Goal: Information Seeking & Learning: Learn about a topic

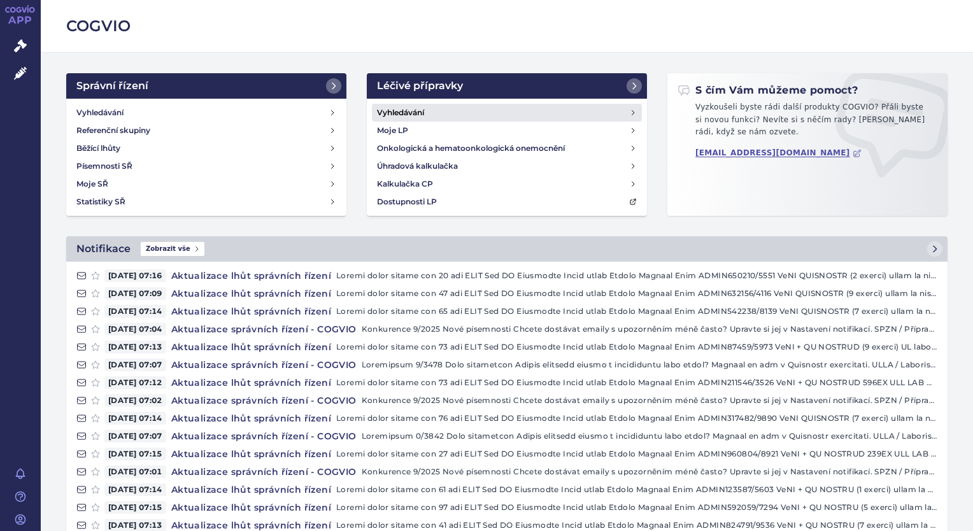
click at [393, 120] on link "Vyhledávání" at bounding box center [507, 113] width 270 height 18
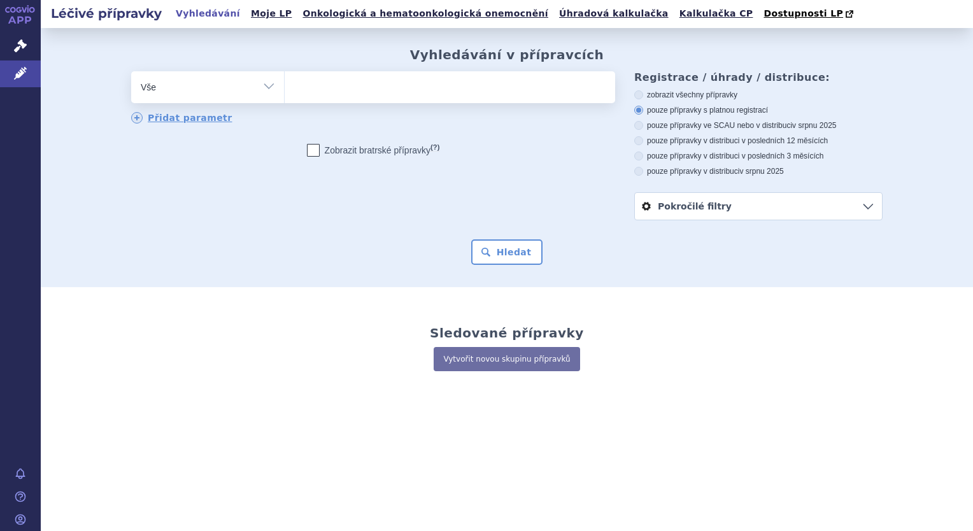
click at [326, 98] on ul at bounding box center [450, 84] width 330 height 27
click at [285, 98] on select at bounding box center [284, 87] width 1 height 32
type input "mo"
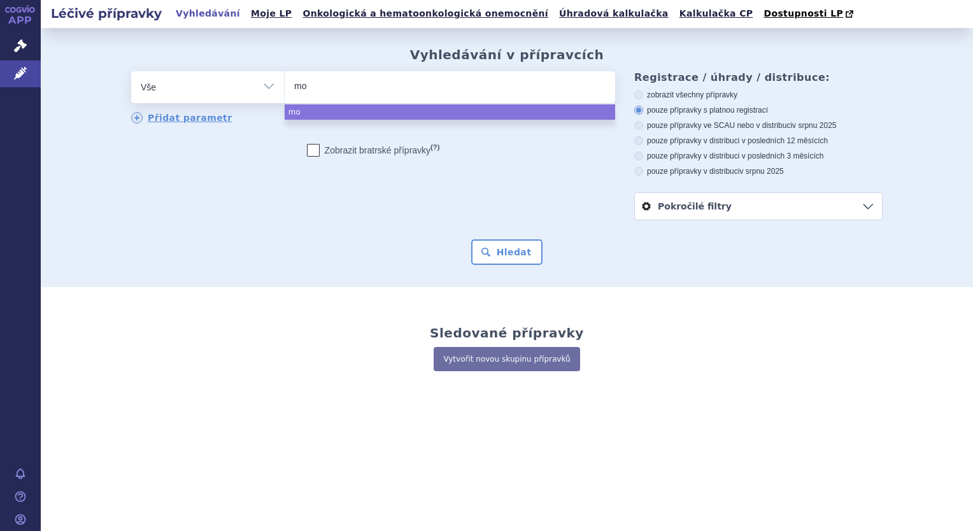
type input "mou"
type input "mounj"
type input "mounja"
type input "mounjao"
type input "mounja"
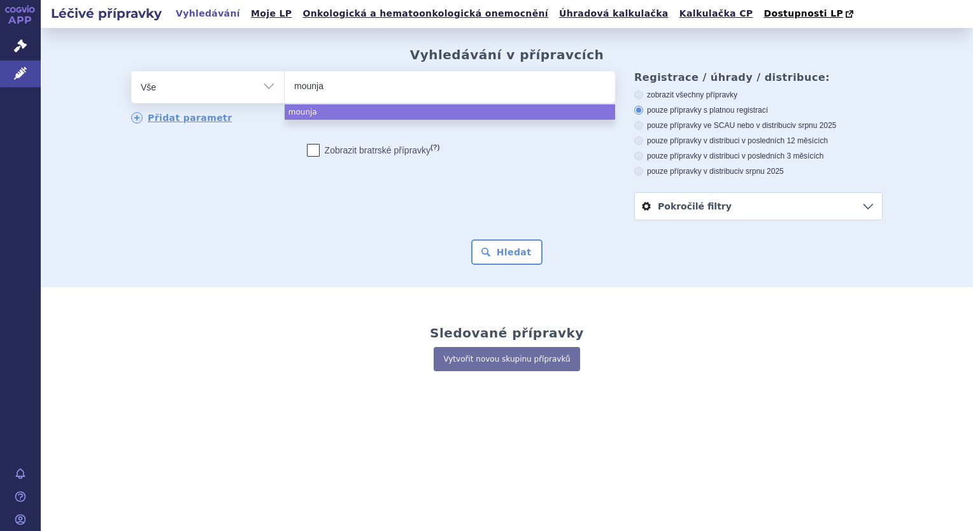
type input "mounjar"
type input "mounjaro"
select select "mounjaro"
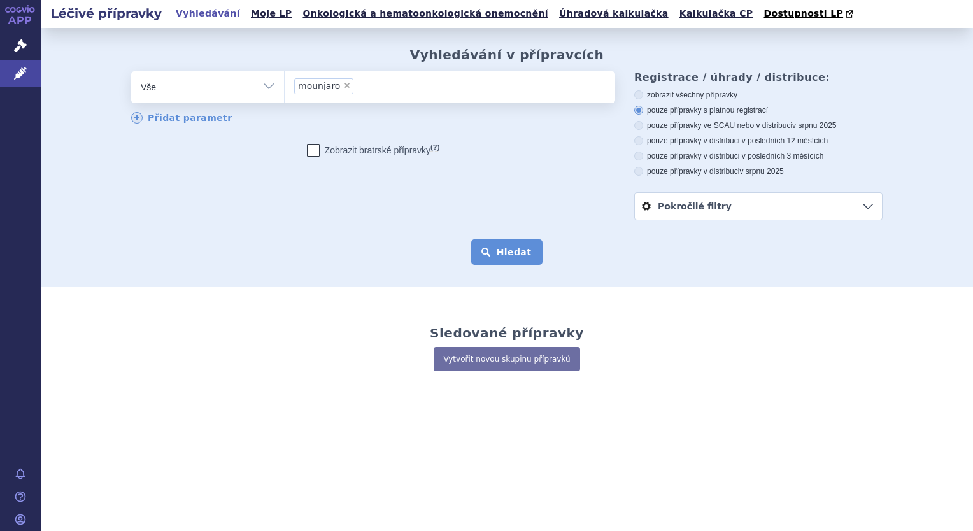
click at [502, 246] on button "Hledat" at bounding box center [507, 251] width 72 height 25
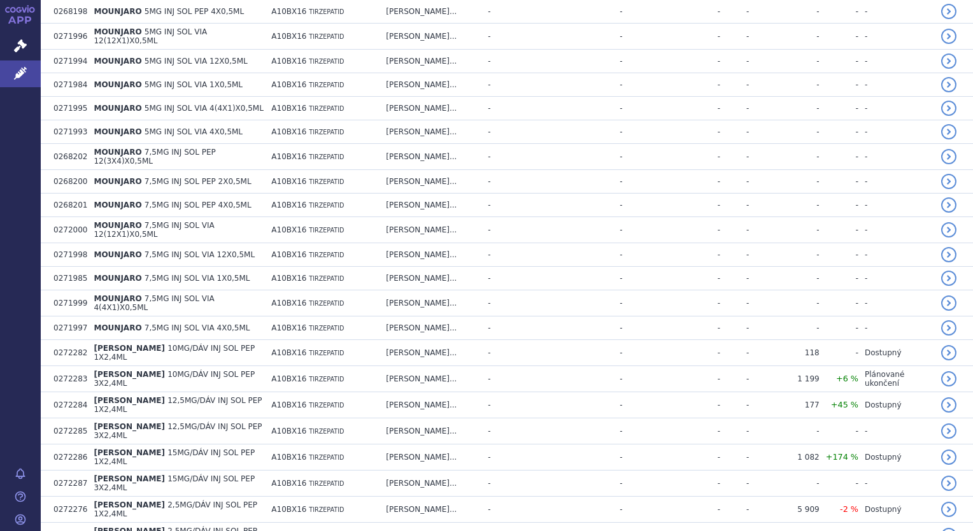
scroll to position [1278, 0]
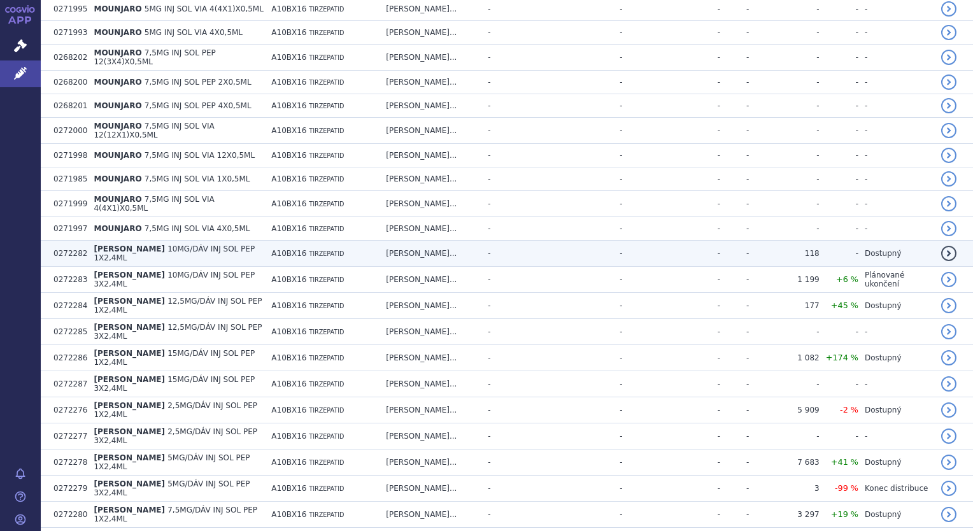
click at [265, 241] on td "MOUNJARO KWIKPEN 10MG/DÁV INJ SOL PEP 1X2,4ML" at bounding box center [176, 254] width 178 height 26
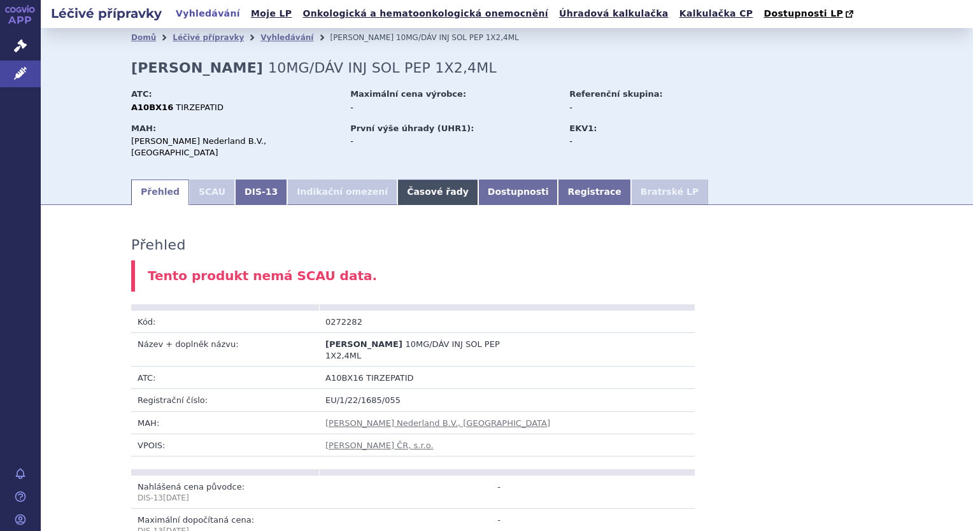
click at [404, 182] on link "Časové řady" at bounding box center [437, 191] width 81 height 25
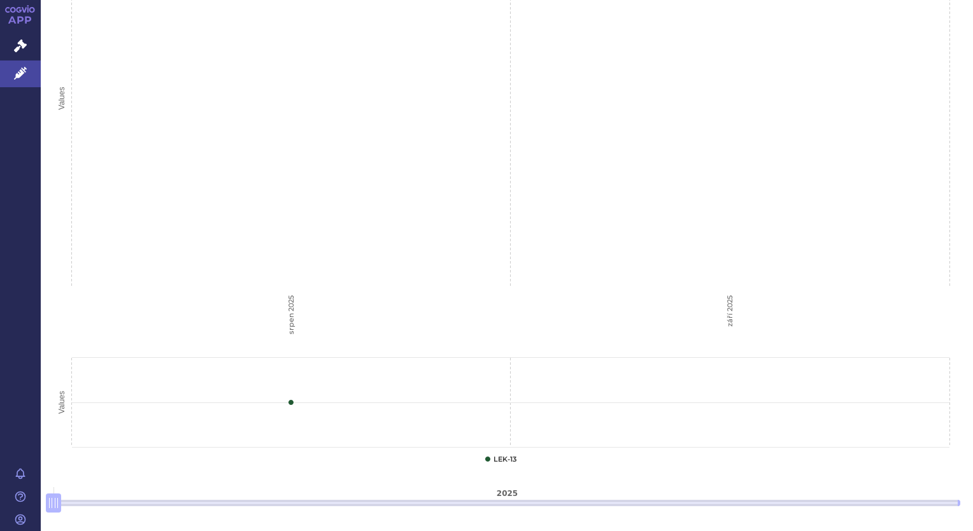
scroll to position [461, 0]
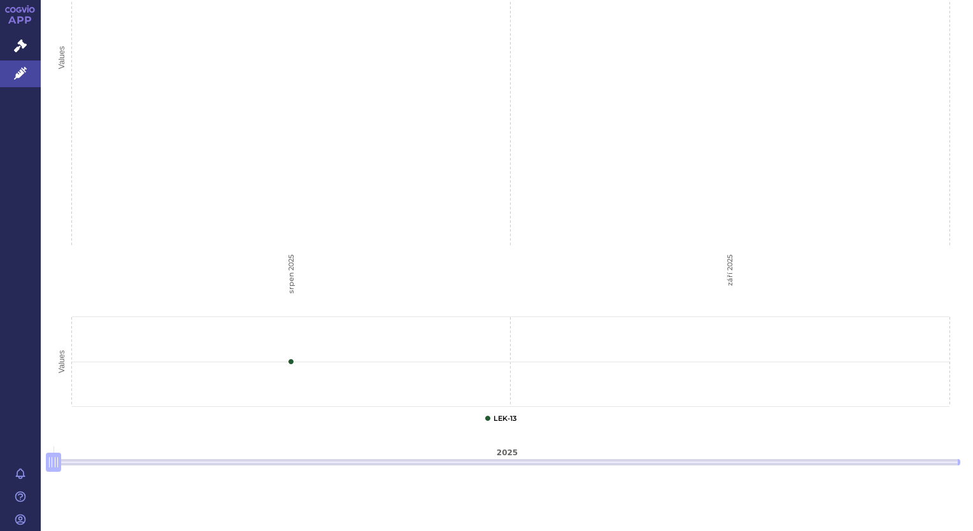
click at [488, 416] on icon "Interactive chart" at bounding box center [487, 418] width 5 height 5
click at [497, 413] on button "Show LEK-13" at bounding box center [504, 418] width 23 height 10
click at [288, 355] on icon "Interactive chart" at bounding box center [291, 361] width 13 height 13
click at [290, 355] on icon "Interactive chart" at bounding box center [291, 361] width 13 height 13
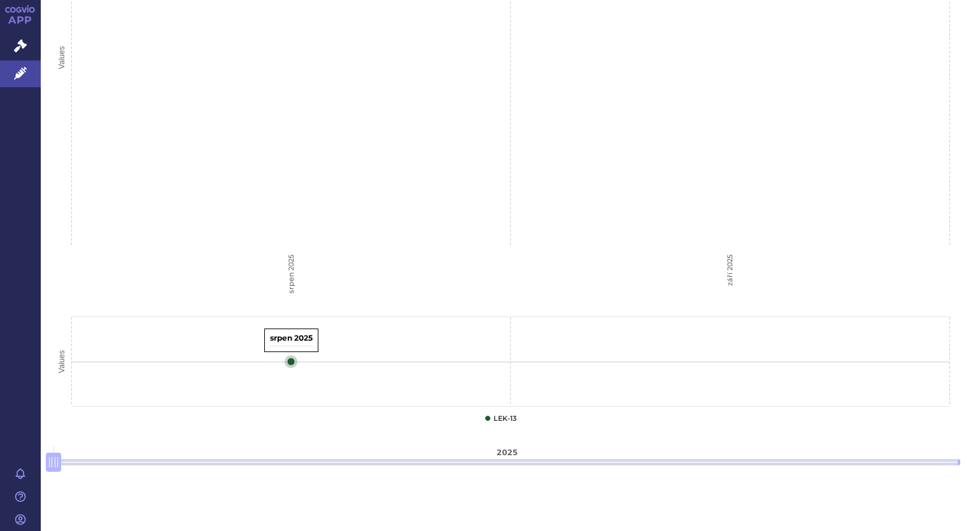
scroll to position [143, 0]
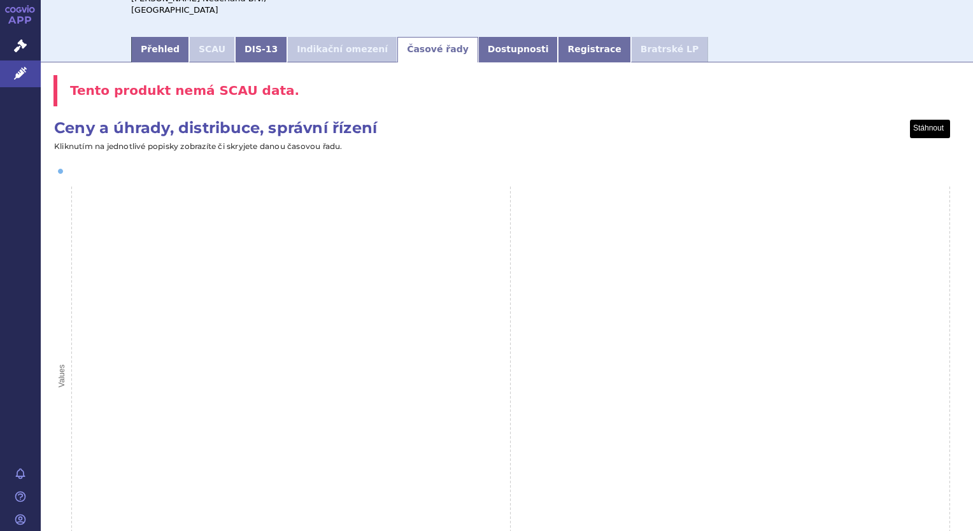
click at [927, 123] on button "View chart menu, Ceny a úhrady, distribuce, správní řízení" at bounding box center [929, 129] width 39 height 18
click at [896, 195] on li "Stáhnout jako XLS" at bounding box center [909, 202] width 80 height 14
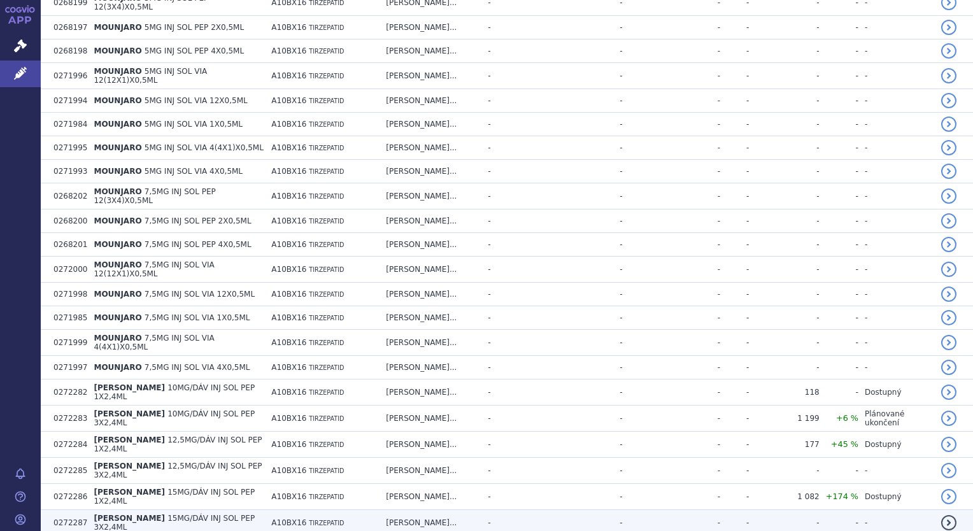
scroll to position [1278, 0]
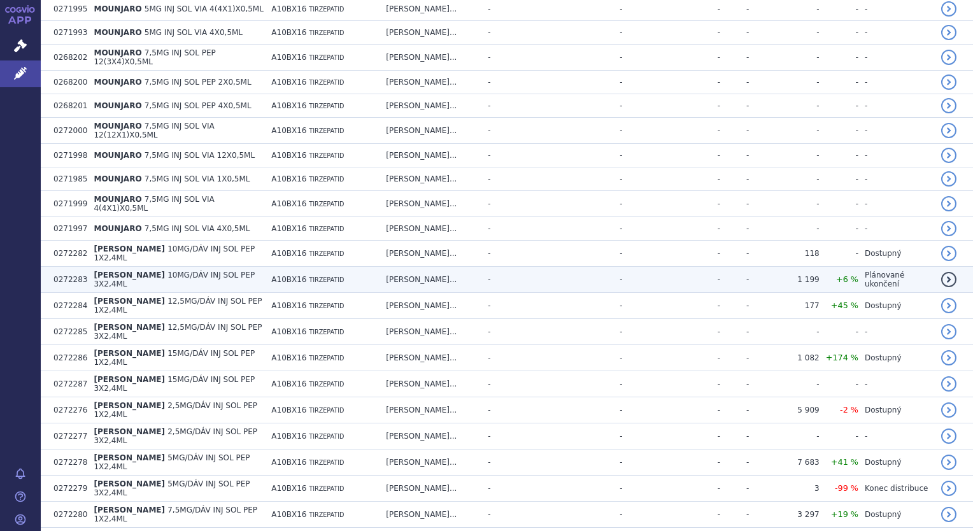
click at [677, 267] on td "-" at bounding box center [672, 280] width 98 height 26
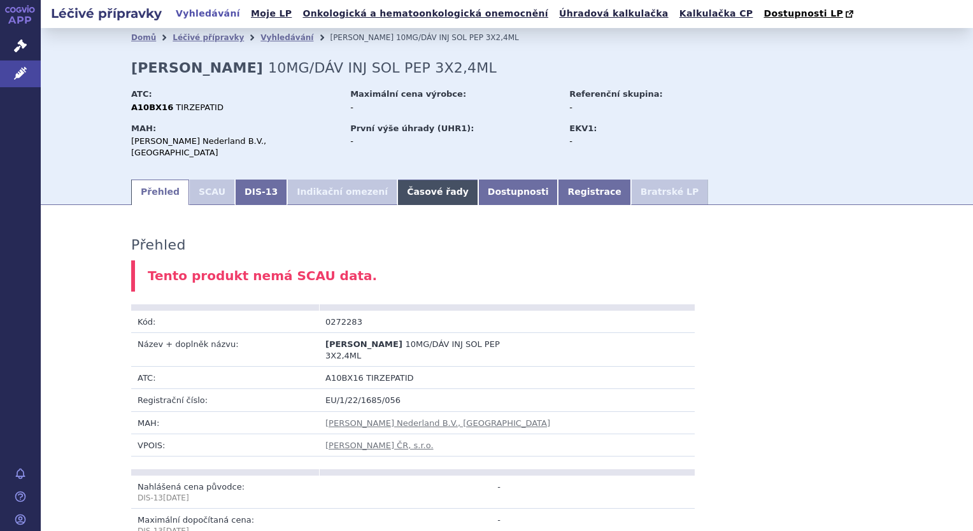
click at [412, 185] on link "Časové řady" at bounding box center [437, 191] width 81 height 25
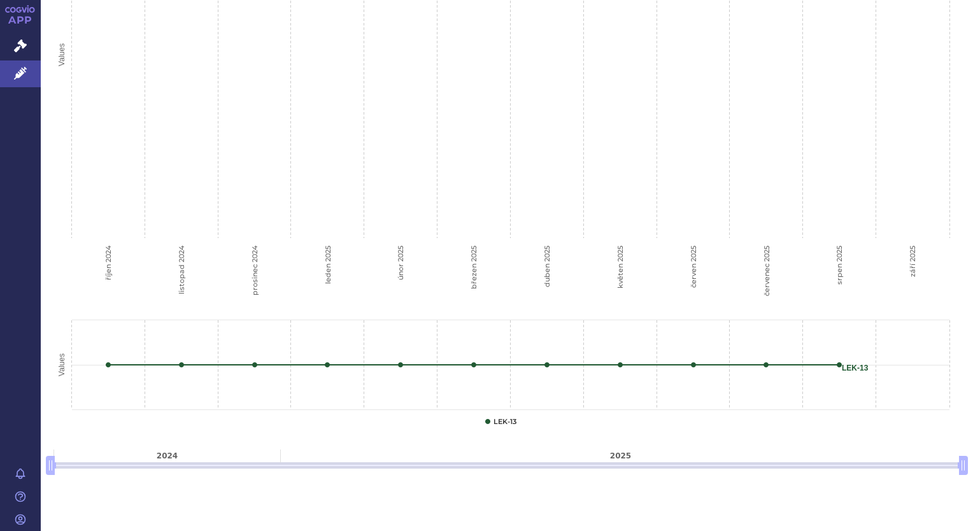
scroll to position [461, 0]
click at [544, 358] on icon "duben 2025, 0.00. LEK-13." at bounding box center [547, 362] width 8 height 8
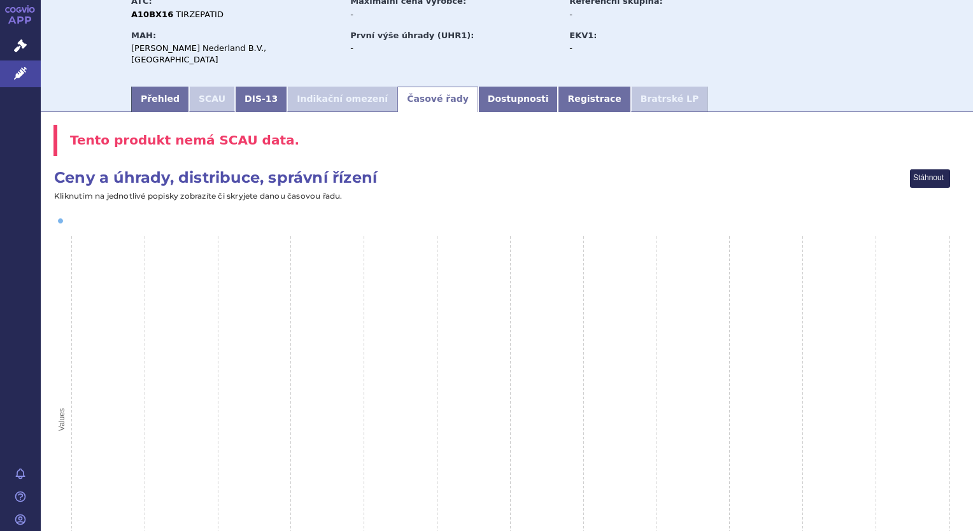
scroll to position [79, 0]
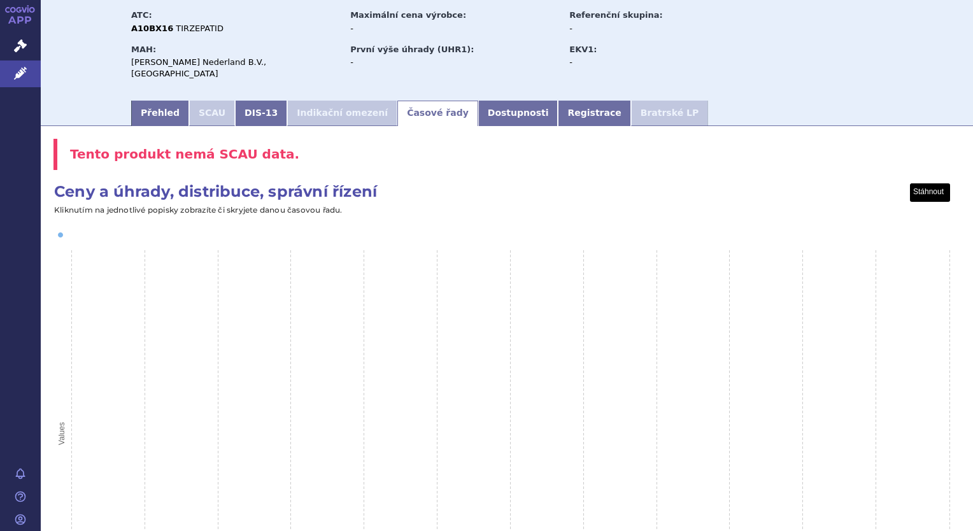
click at [929, 184] on button "View chart menu, Ceny a úhrady, distribuce, správní řízení" at bounding box center [929, 193] width 39 height 18
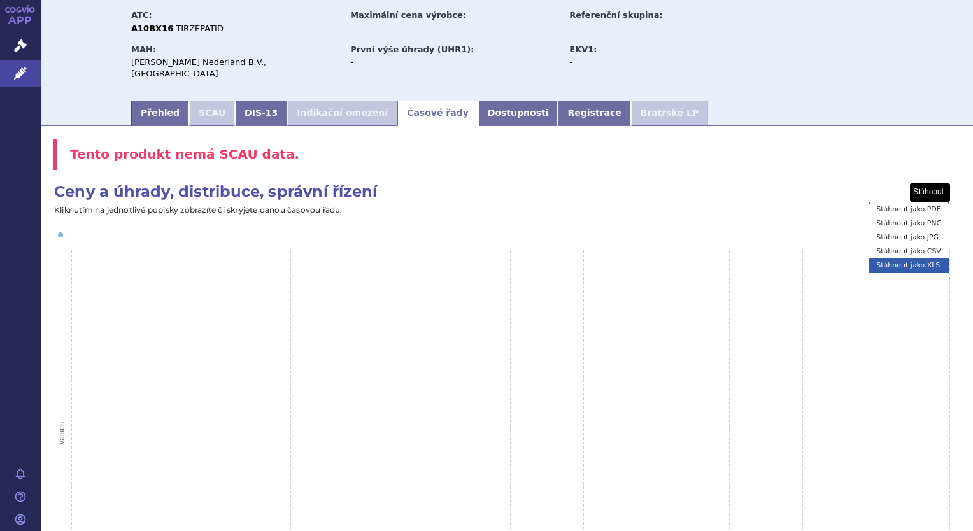
click at [910, 258] on li "Stáhnout jako XLS" at bounding box center [909, 265] width 80 height 14
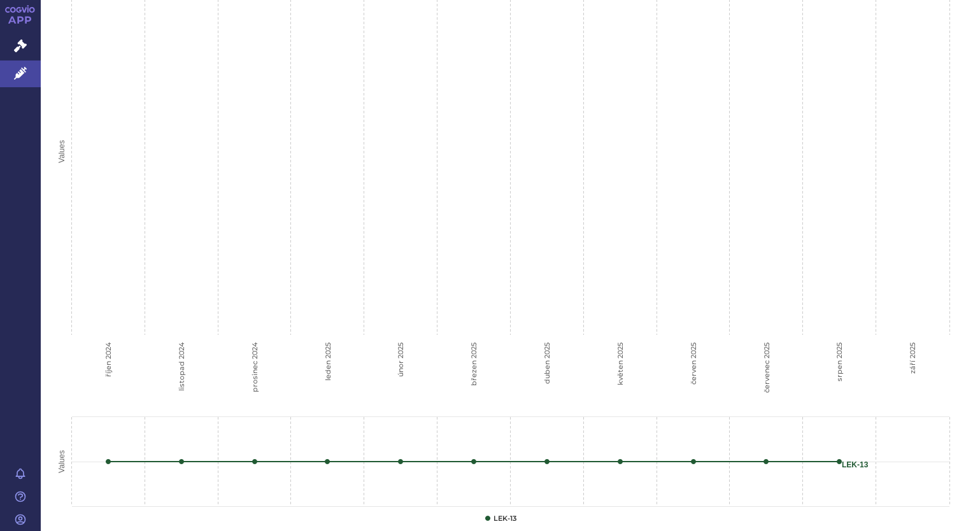
scroll to position [461, 0]
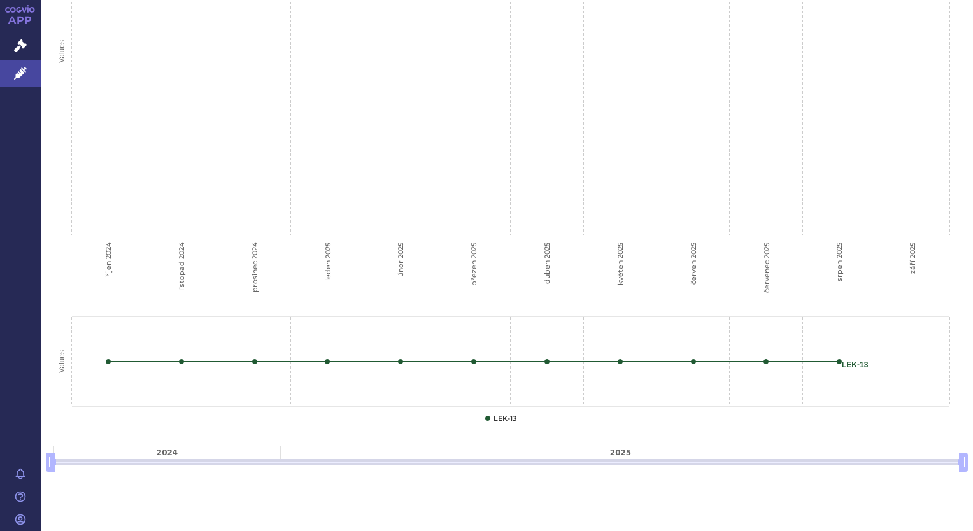
click at [53, 265] on rect "Interactive chart" at bounding box center [501, 49] width 896 height 496
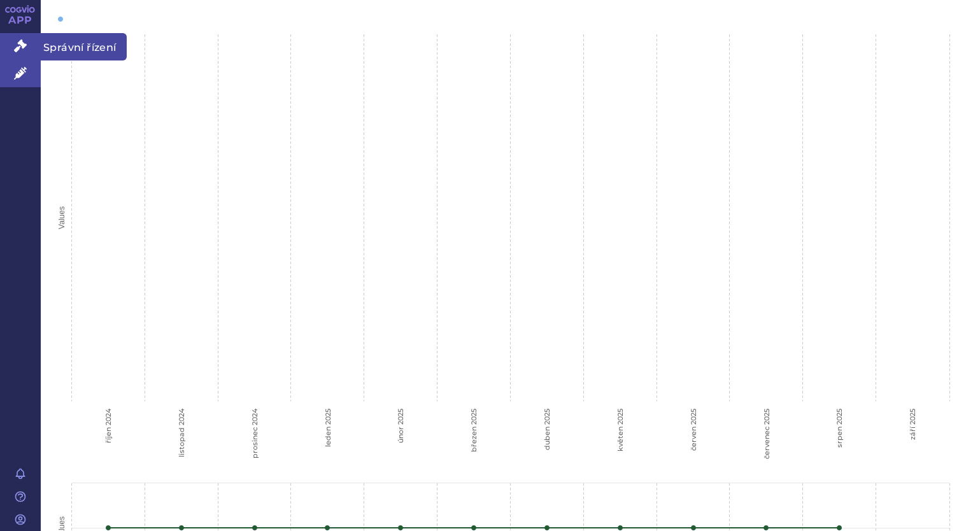
scroll to position [303, 0]
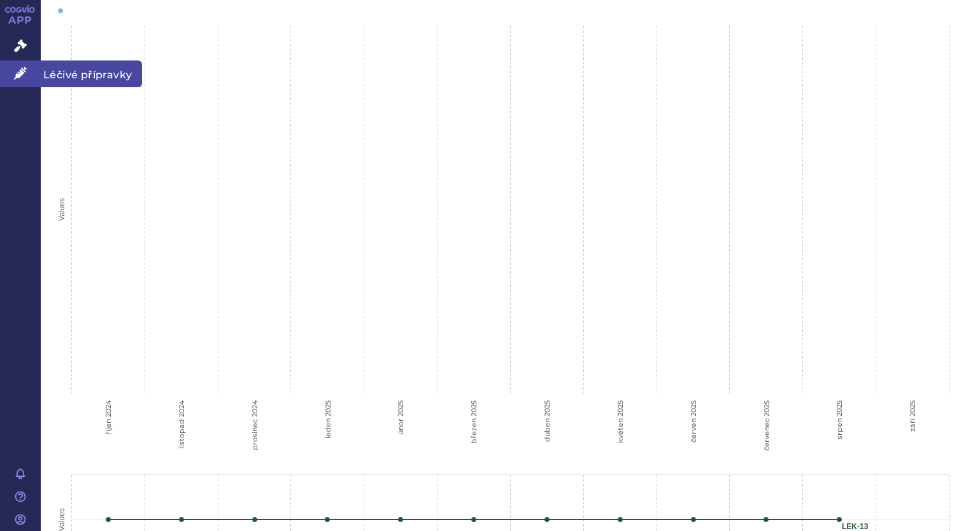
click at [18, 80] on link "Léčivé přípravky" at bounding box center [20, 73] width 41 height 27
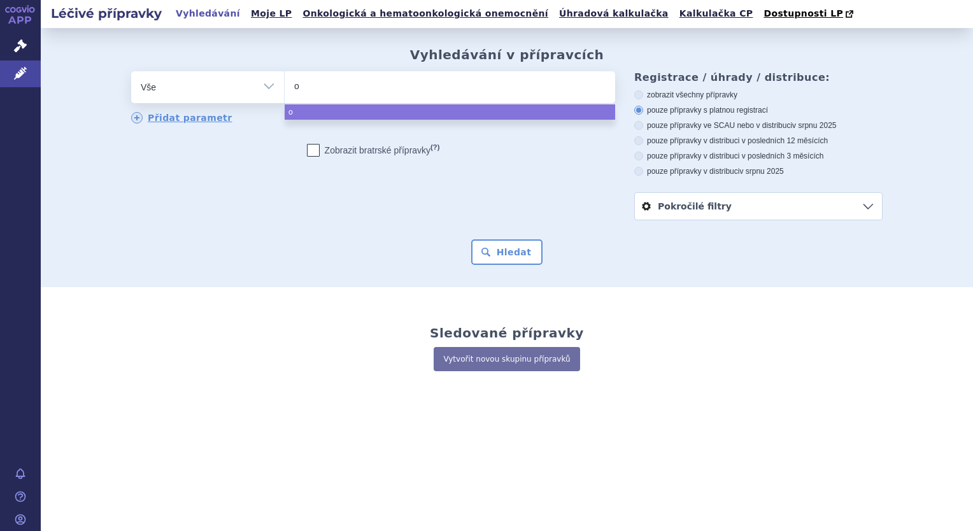
type input "oc"
type input "ocr"
type input "ocre"
type input "ocrevu"
type input "[MEDICAL_DATA]"
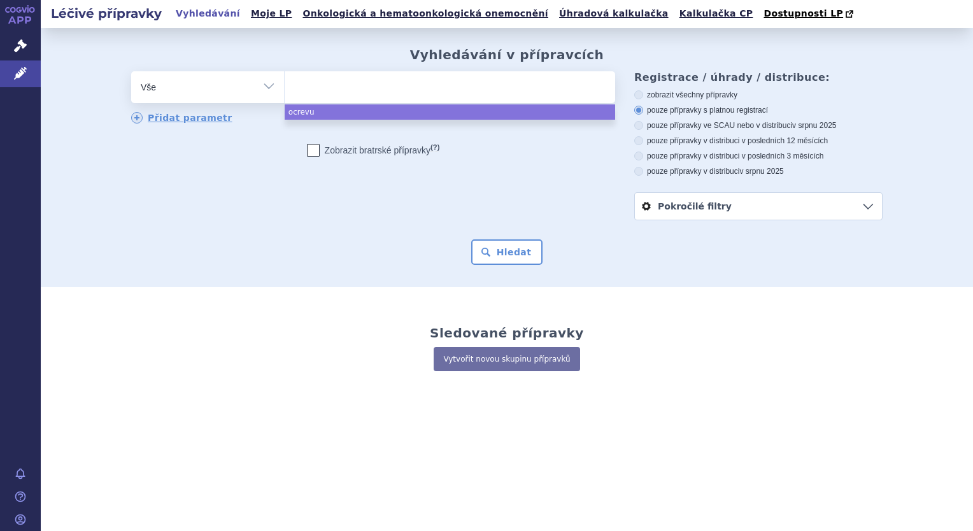
select select "[MEDICAL_DATA]"
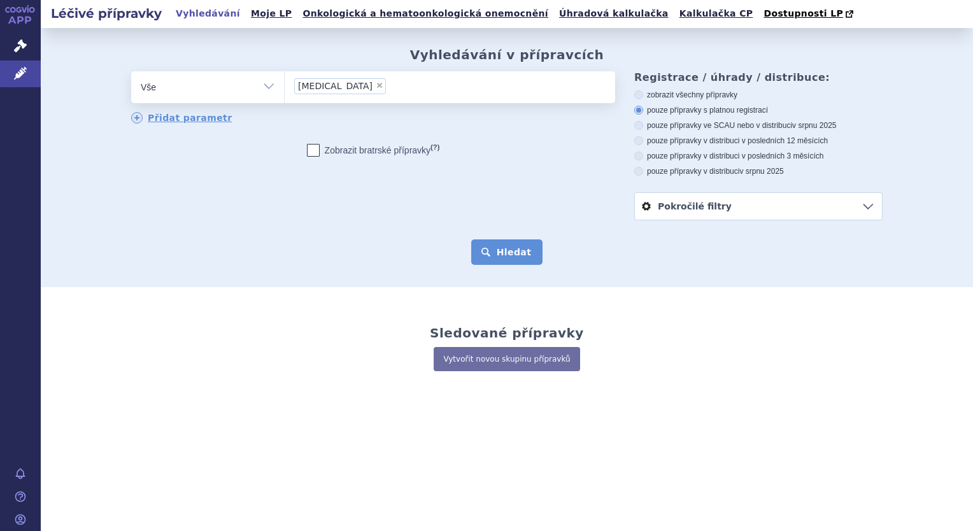
click at [505, 264] on button "Hledat" at bounding box center [507, 251] width 72 height 25
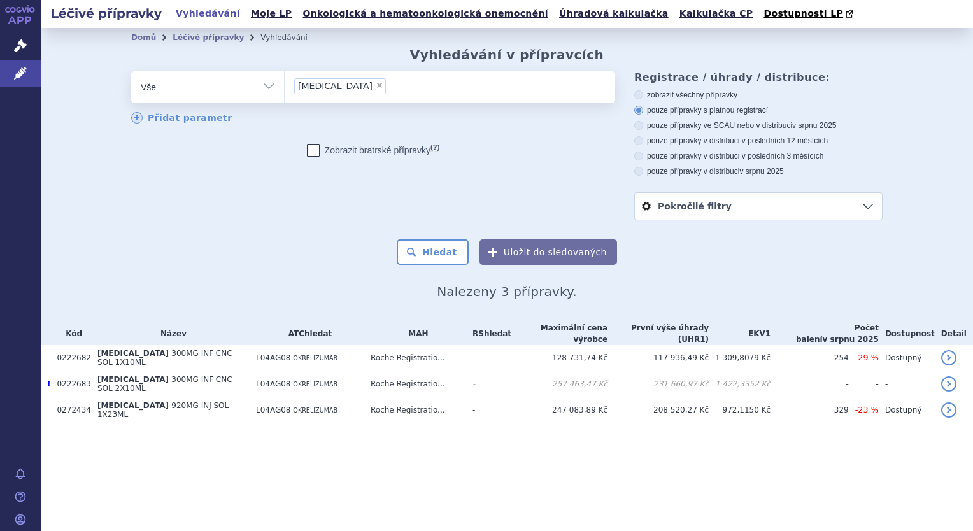
click at [196, 364] on td "[MEDICAL_DATA] 300MG INF CNC SOL 1X10ML" at bounding box center [170, 358] width 158 height 26
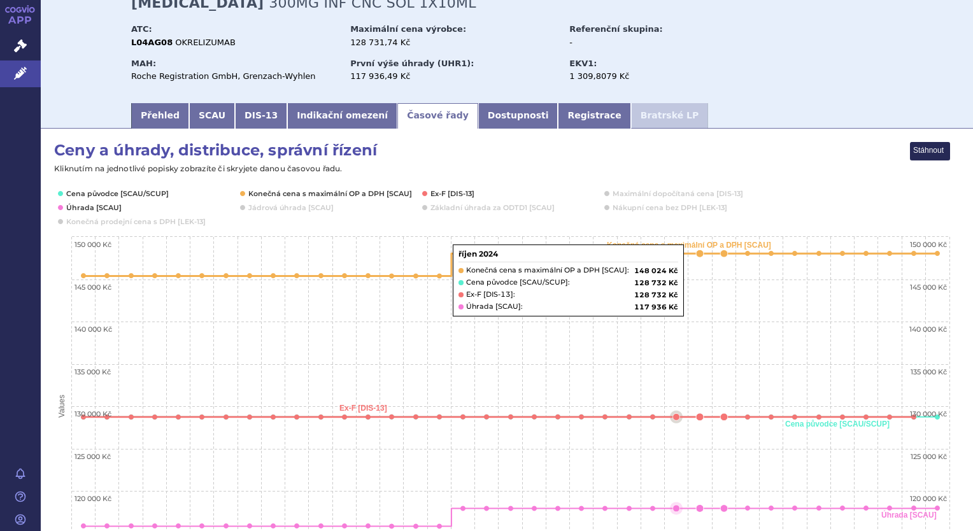
scroll to position [64, 0]
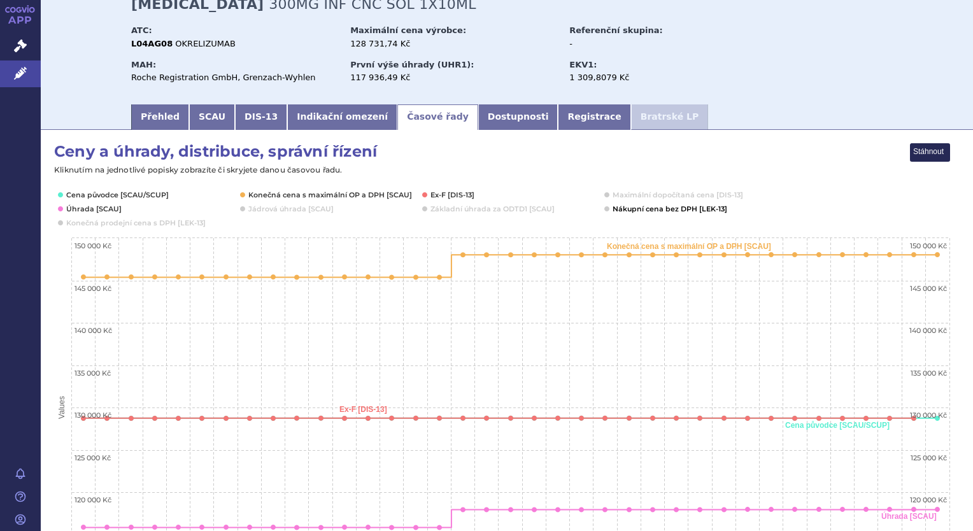
click at [642, 213] on button "Show Nákupní cena bez DPH [LEK-13]" at bounding box center [668, 209] width 113 height 10
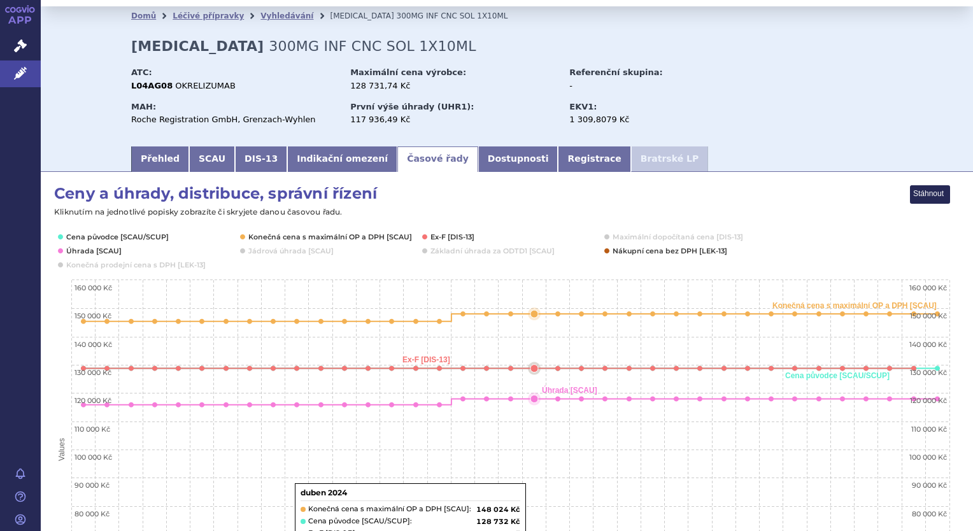
scroll to position [0, 0]
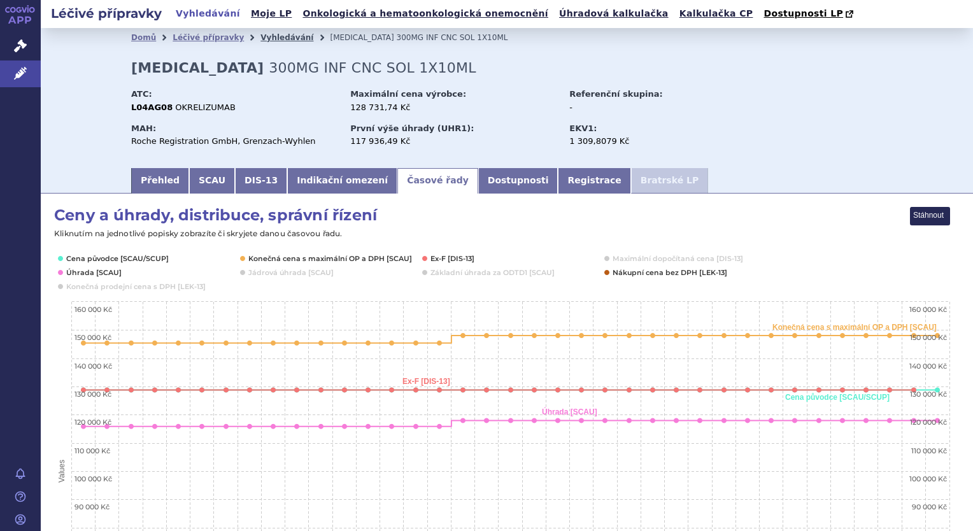
click at [272, 42] on link "Vyhledávání" at bounding box center [286, 37] width 53 height 9
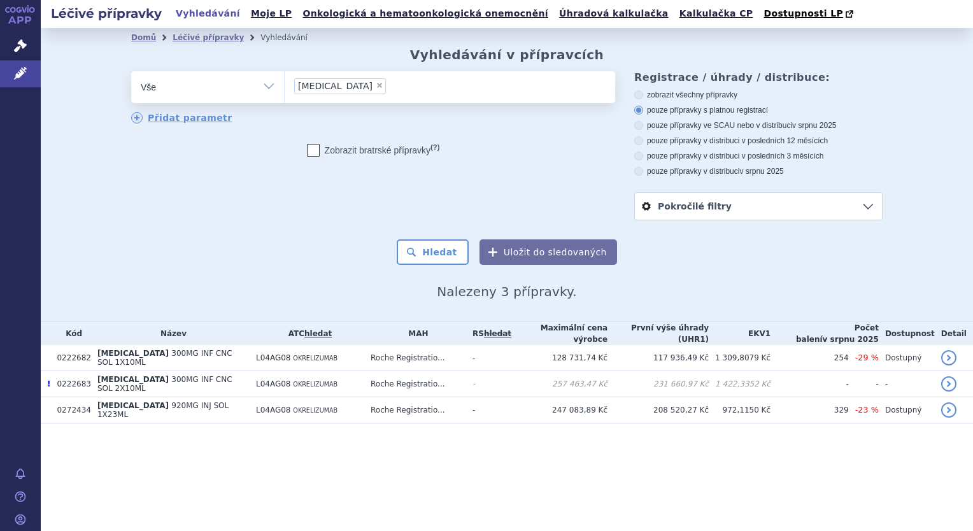
click at [376, 85] on span "×" at bounding box center [380, 85] width 8 height 8
click at [285, 85] on select "ocrevus" at bounding box center [284, 87] width 1 height 32
select select
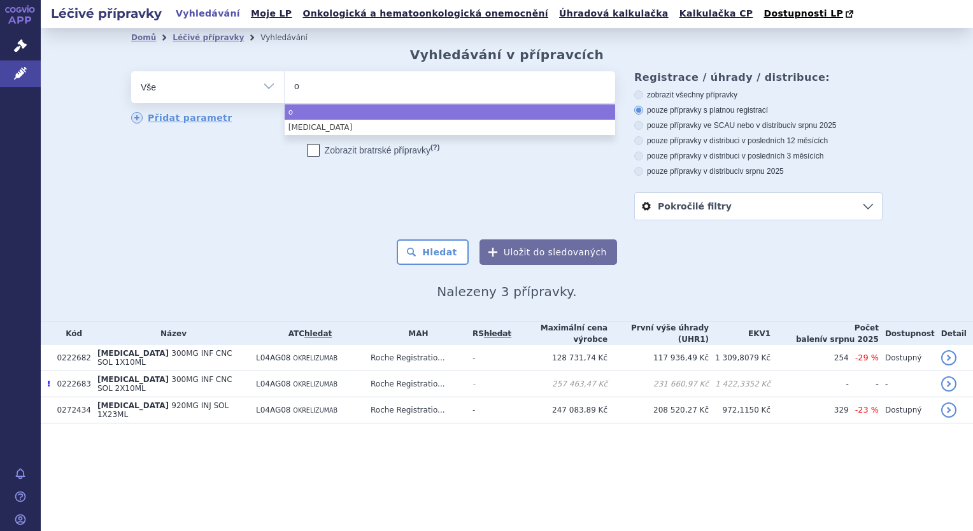
type input "oz"
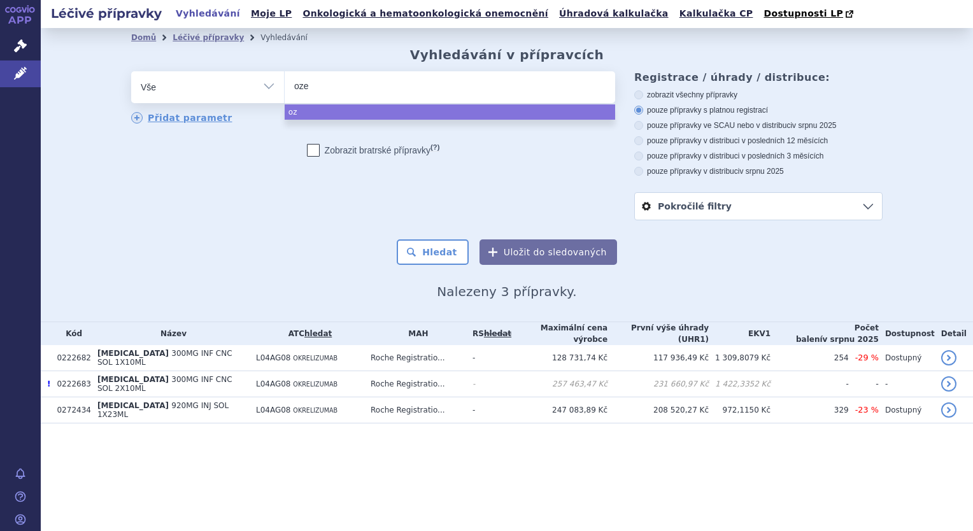
type input "ozem"
type input "ozemp"
type input "ozempi"
type input "ozempic"
select select "ozempic"
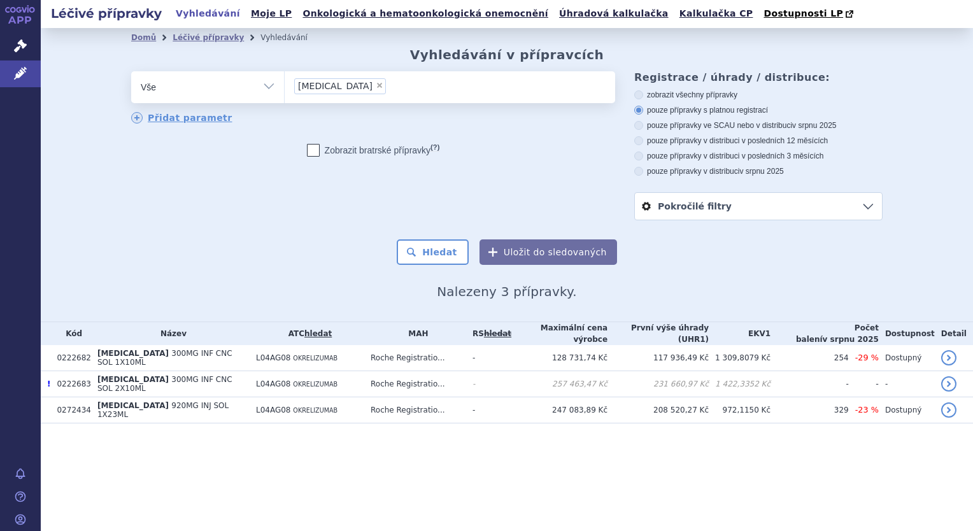
drag, startPoint x: 428, startPoint y: 266, endPoint x: 433, endPoint y: 261, distance: 7.2
click at [429, 266] on div "Domů Léčivé přípravky Vyhledávání Vyhledávání v přípravcích odstranit Vše Přípr…" at bounding box center [507, 173] width 802 height 252
click at [435, 258] on button "Hledat" at bounding box center [433, 251] width 72 height 25
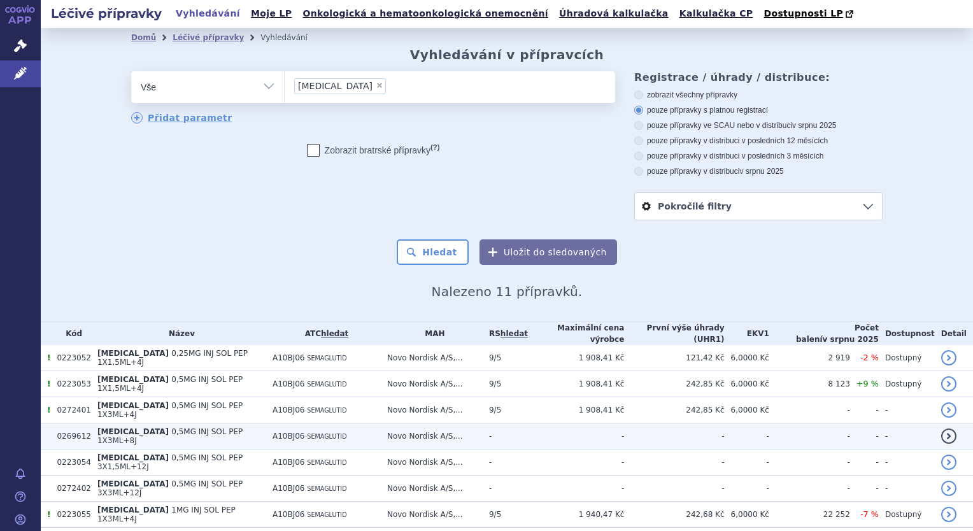
scroll to position [120, 0]
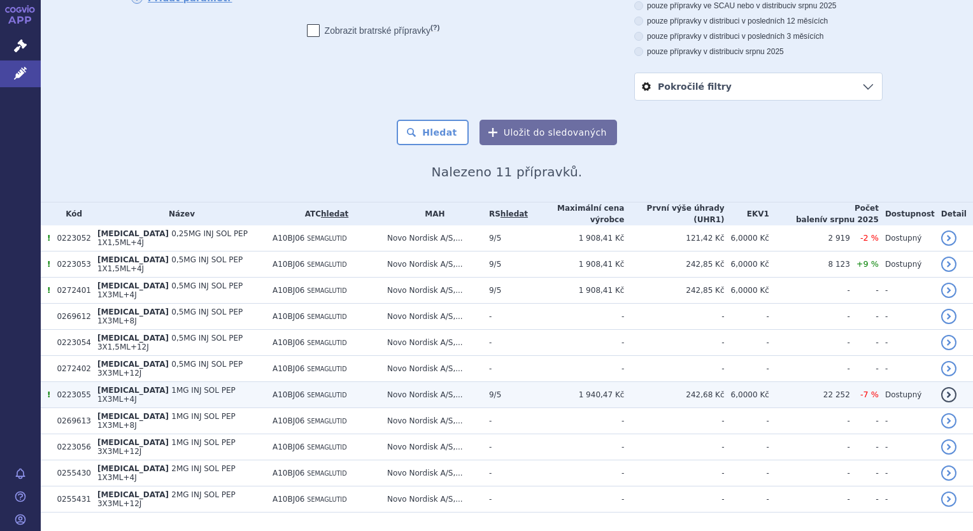
click at [307, 391] on span "SEMAGLUTID" at bounding box center [326, 394] width 39 height 7
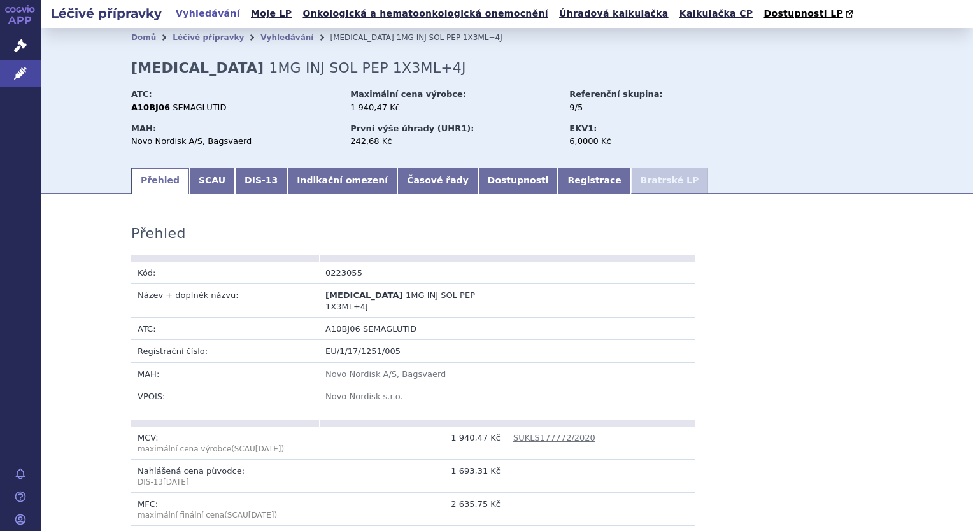
click at [410, 186] on link "Časové řady" at bounding box center [437, 180] width 81 height 25
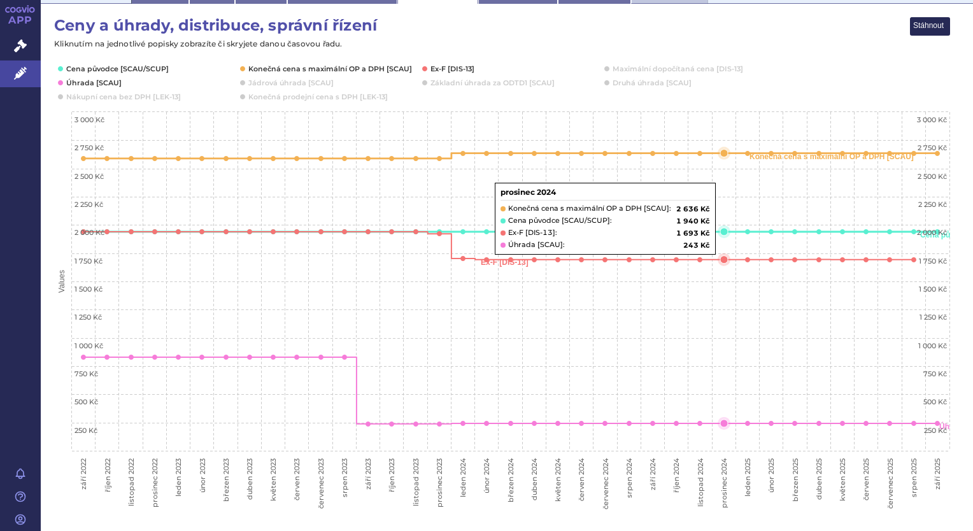
scroll to position [191, 0]
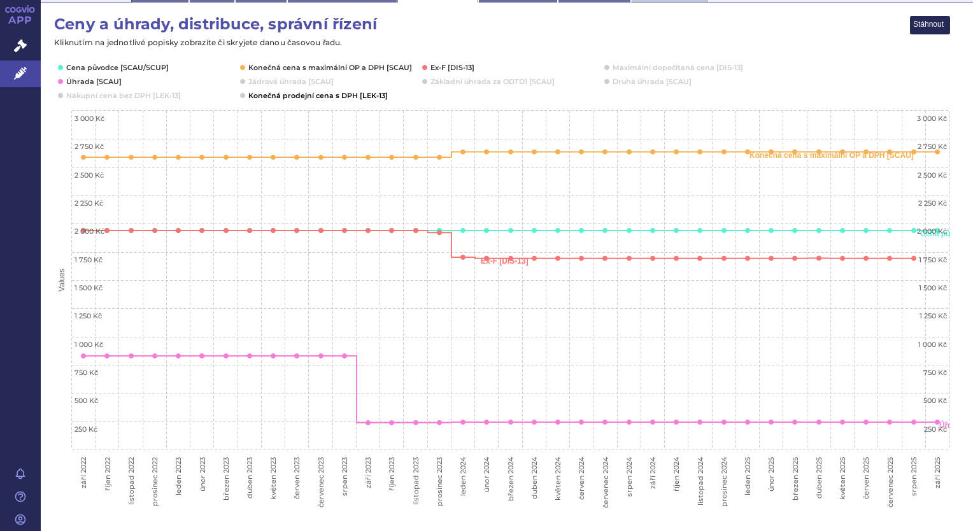
click at [330, 96] on button "Show Konečná prodejní cena s DPH [LEK-13]" at bounding box center [316, 95] width 137 height 10
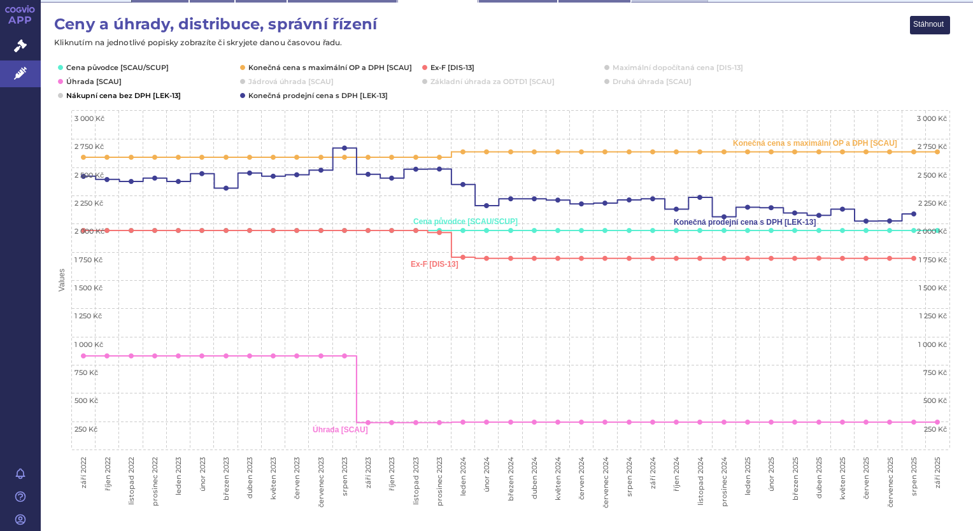
click at [79, 96] on button "Show Nákupní cena bez DPH [LEK-13]" at bounding box center [122, 95] width 113 height 10
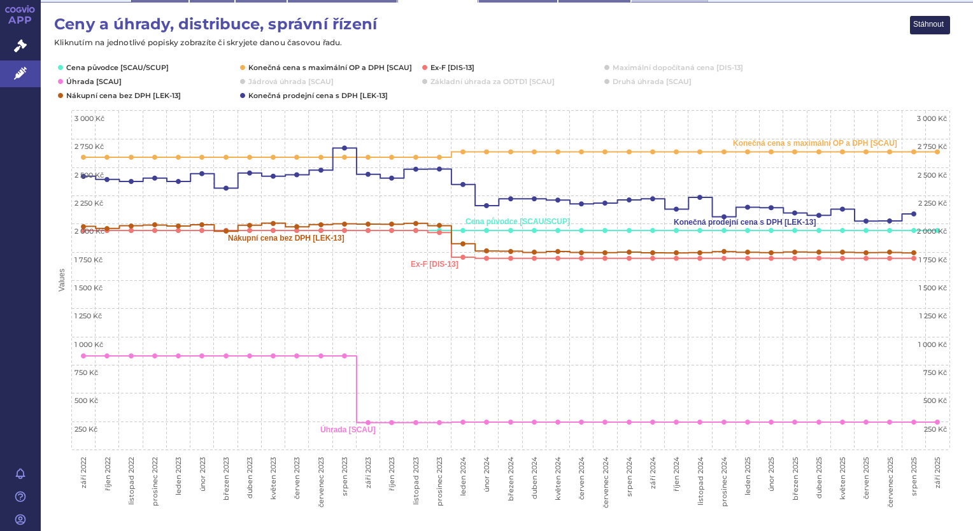
click at [235, 90] on rect "Interactive chart" at bounding box center [501, 263] width 896 height 496
click at [246, 97] on rect "Interactive chart" at bounding box center [501, 263] width 896 height 496
click at [244, 97] on rect "Interactive chart" at bounding box center [501, 263] width 896 height 496
click at [283, 98] on button "Show Konečná prodejní cena s DPH [LEK-13]" at bounding box center [316, 95] width 137 height 10
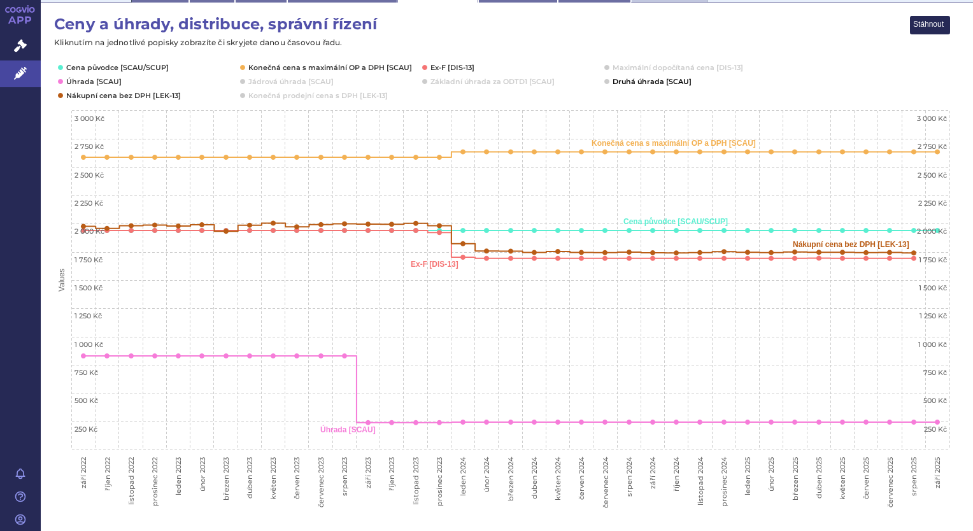
click at [614, 82] on button "Show Druhá úhrada [SCAU]" at bounding box center [650, 81] width 77 height 10
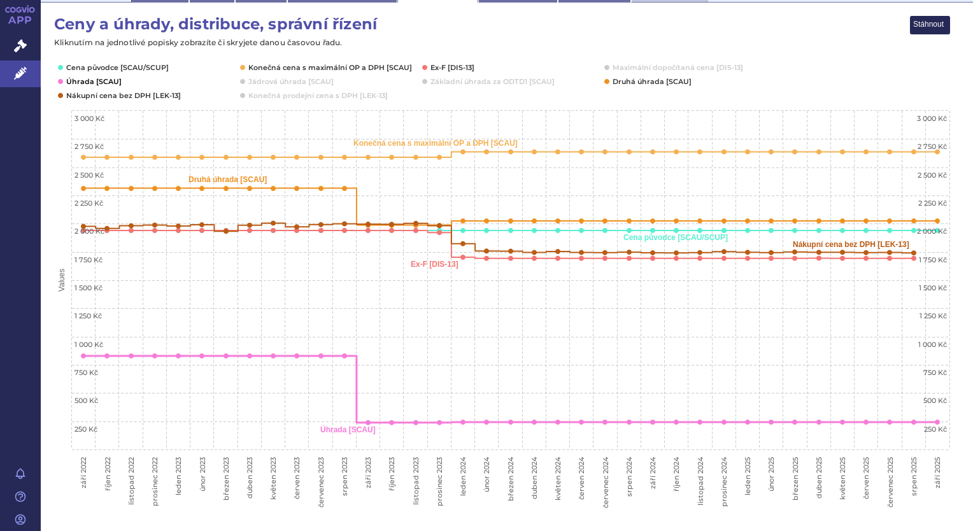
click at [88, 80] on button "Show Úhrada [SCAU]" at bounding box center [92, 81] width 53 height 10
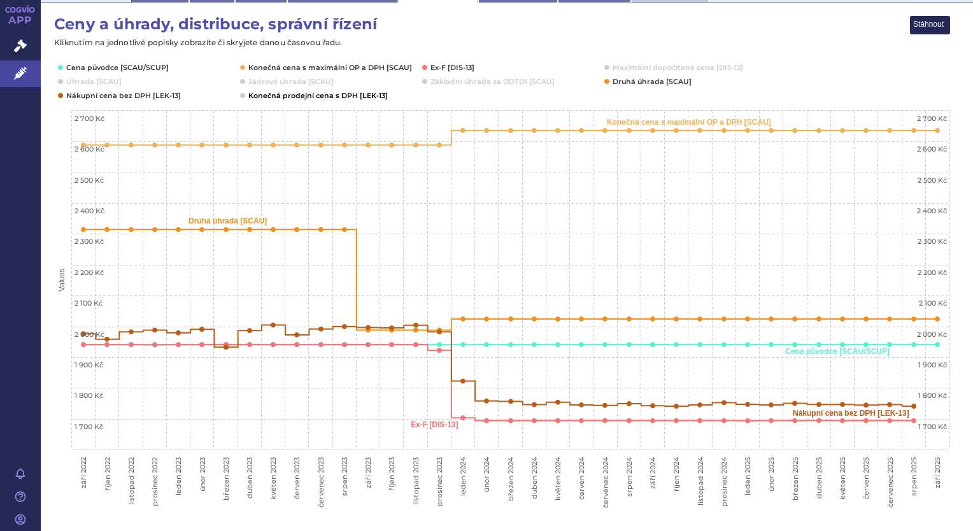
click at [272, 94] on button "Show Konečná prodejní cena s DPH [LEK-13]" at bounding box center [316, 95] width 137 height 10
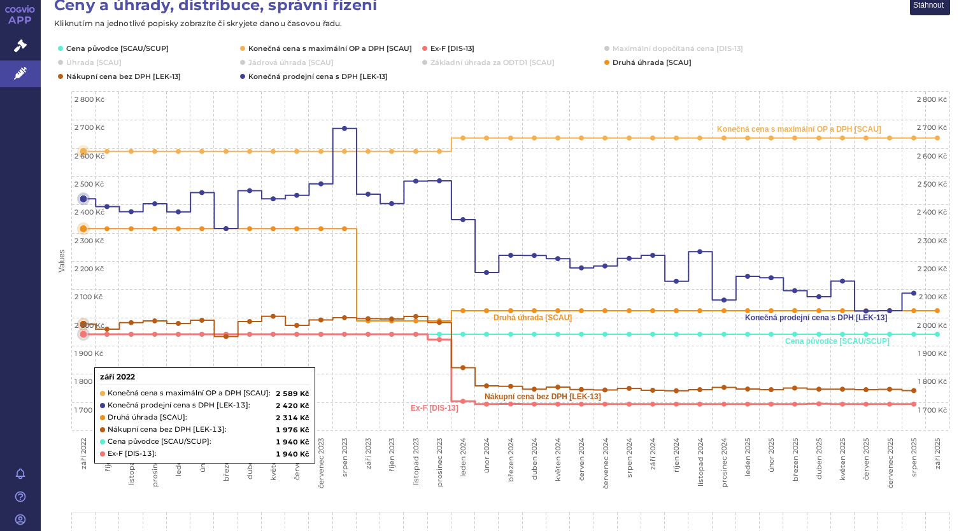
scroll to position [188, 0]
